Goal: Share content

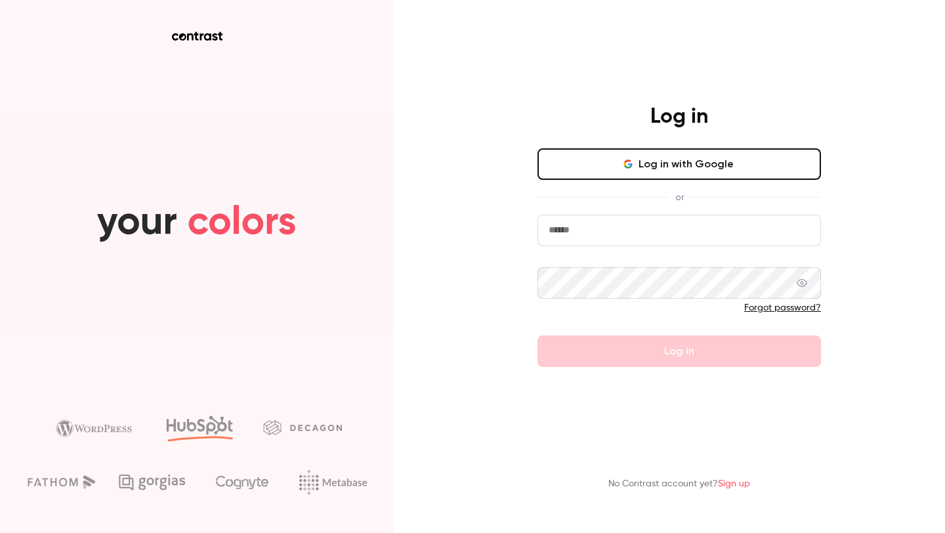
click at [604, 161] on button "Log in with Google" at bounding box center [678, 163] width 283 height 31
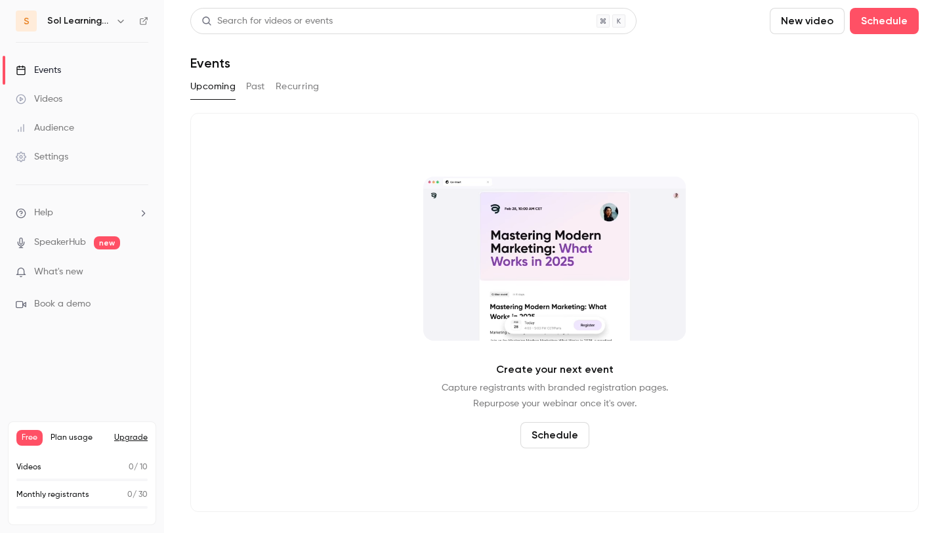
click at [795, 28] on button "New video" at bounding box center [807, 21] width 75 height 26
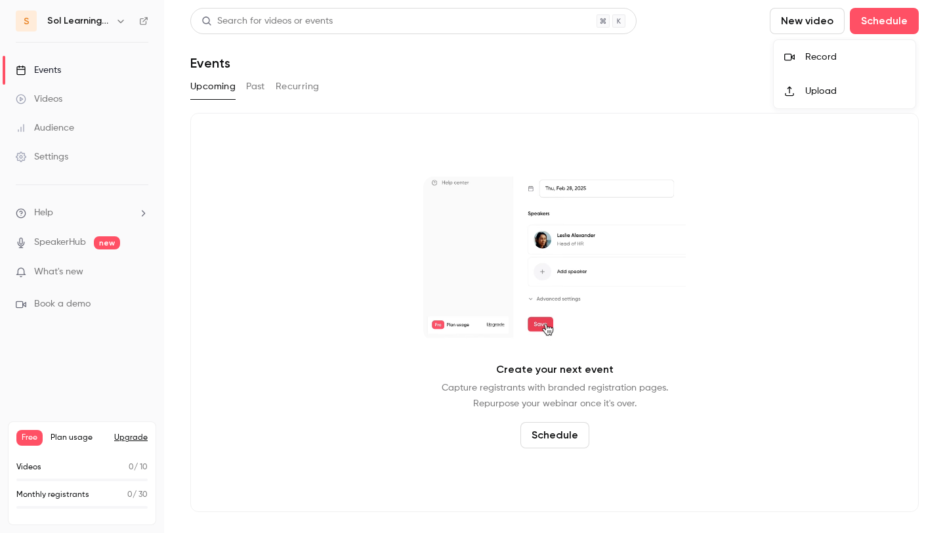
click at [817, 60] on div "Record" at bounding box center [855, 57] width 100 height 13
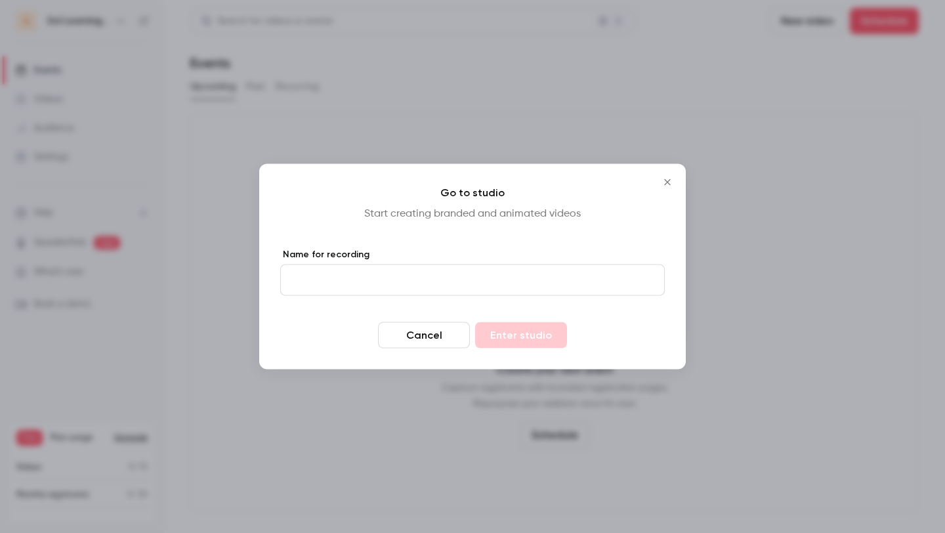
click at [345, 285] on input "Name for recording" at bounding box center [472, 279] width 384 height 31
type input "**********"
click at [512, 341] on button "Enter studio" at bounding box center [521, 335] width 92 height 26
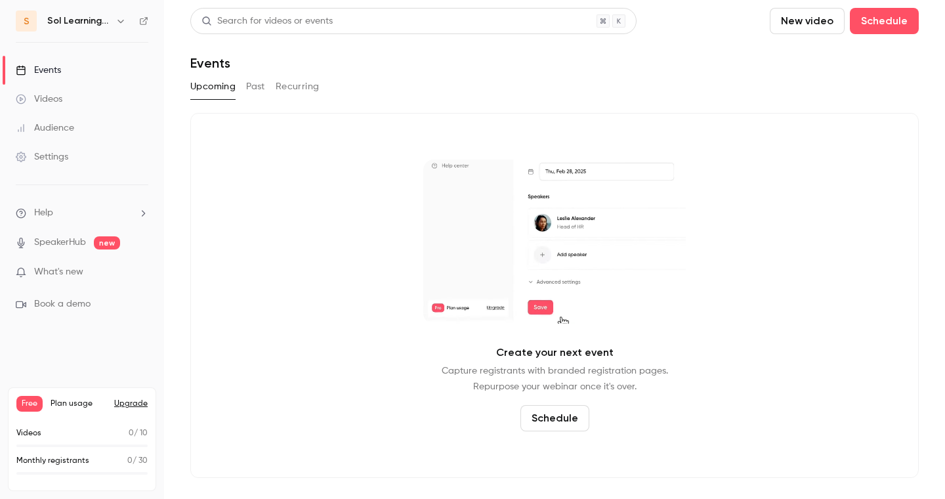
click at [58, 95] on div "Videos" at bounding box center [39, 99] width 47 height 13
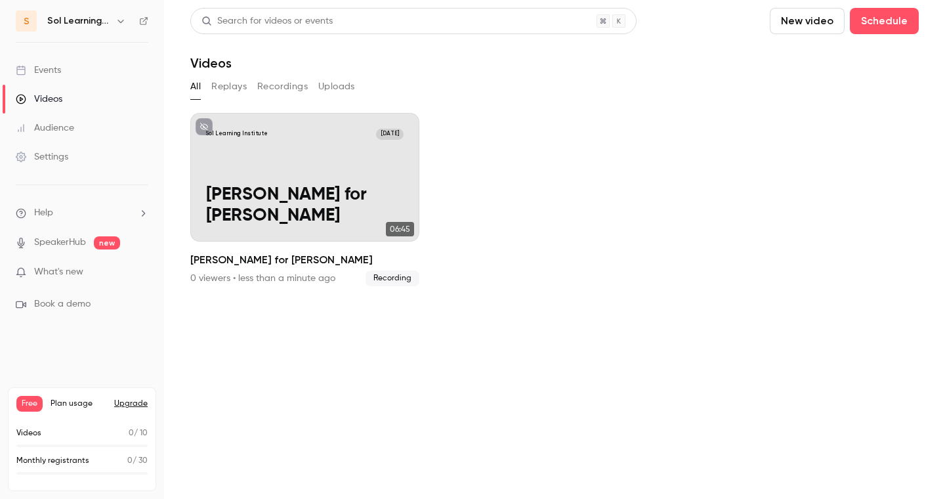
click at [231, 87] on button "Replays" at bounding box center [228, 86] width 35 height 21
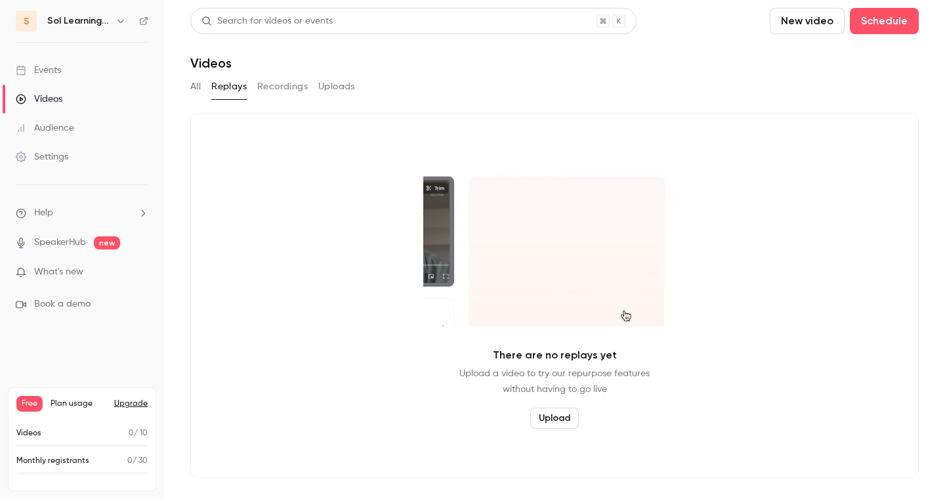
click at [287, 84] on button "Recordings" at bounding box center [282, 86] width 51 height 21
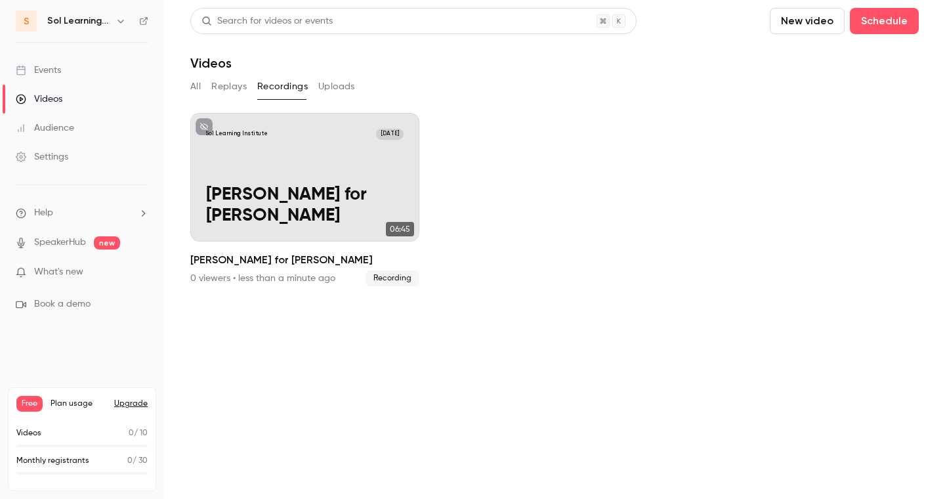
click at [337, 85] on button "Uploads" at bounding box center [336, 86] width 37 height 21
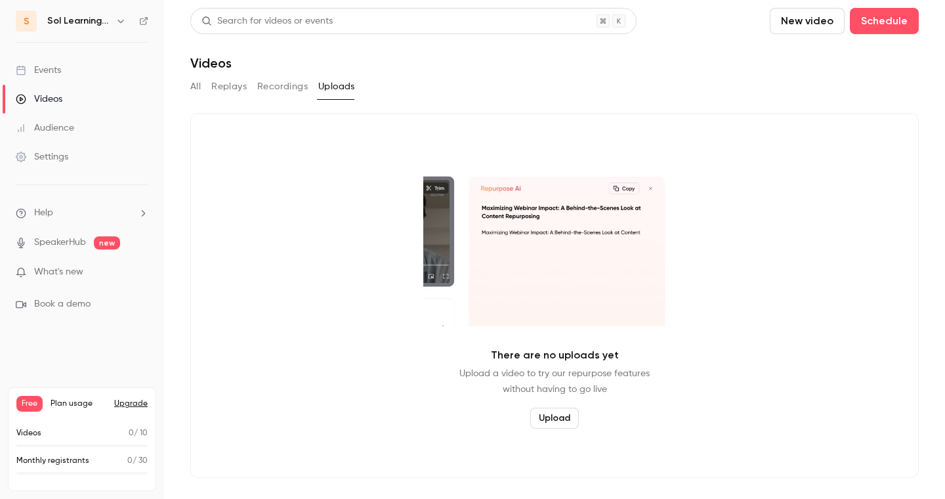
click at [277, 81] on button "Recordings" at bounding box center [282, 86] width 51 height 21
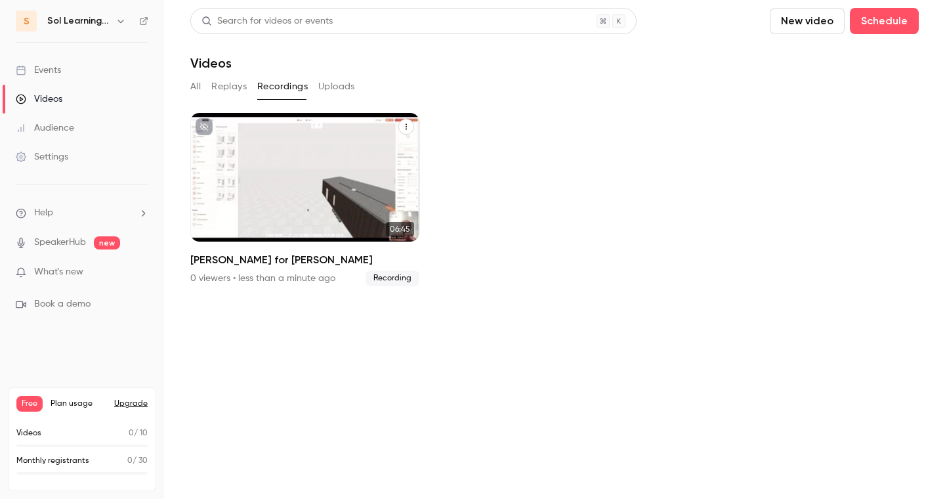
click at [405, 129] on icon "Blair for Rick" at bounding box center [406, 127] width 8 height 8
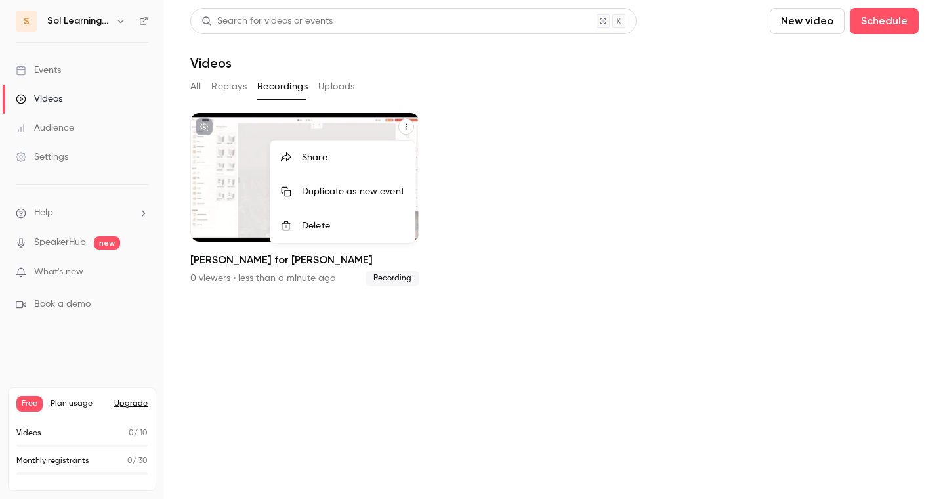
click at [316, 155] on div "Share" at bounding box center [353, 157] width 102 height 13
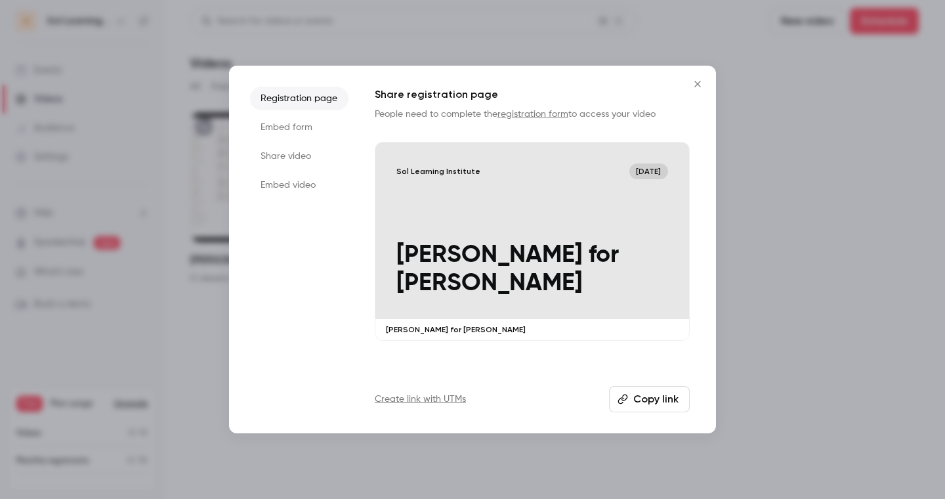
click at [650, 407] on button "Copy link" at bounding box center [649, 399] width 81 height 26
